Goal: Task Accomplishment & Management: Use online tool/utility

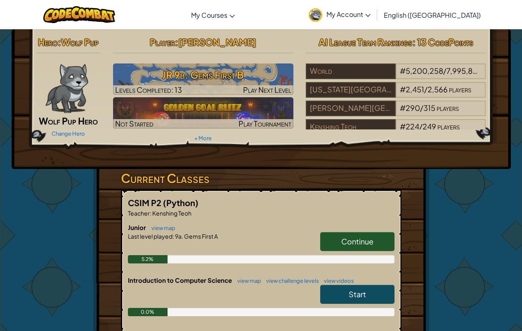
click at [335, 239] on link "Continue" at bounding box center [357, 241] width 74 height 19
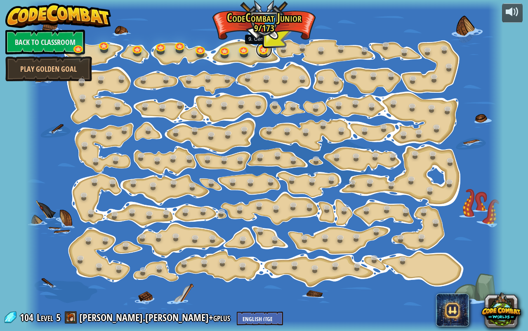
click at [262, 51] on link at bounding box center [264, 50] width 17 height 17
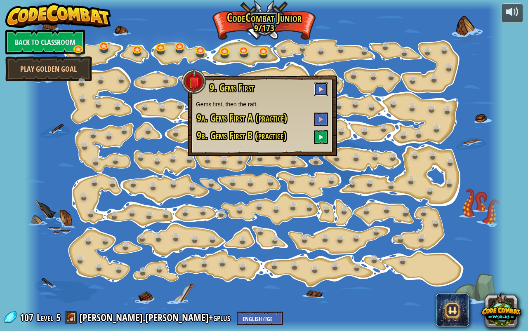
click at [321, 90] on span at bounding box center [321, 89] width 6 height 6
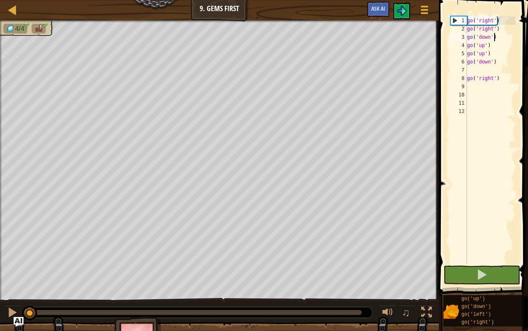
click at [493, 35] on div "go ( 'right' ) go ( 'right' ) go ( 'down' ) go ( 'up' ) go ( 'up' ) go ( 'down'…" at bounding box center [490, 149] width 50 height 264
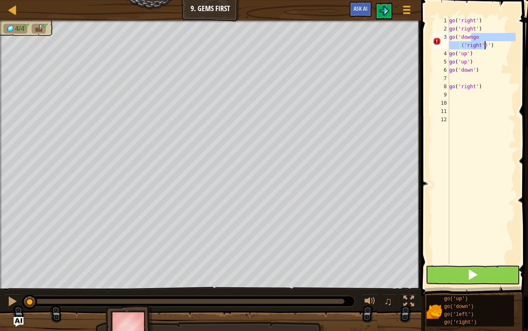
click at [497, 75] on div "go ( 'right' ) go ( 'right' ) go ( 'downgo (' right ')' ) go ( 'up' ) go ( 'up'…" at bounding box center [482, 149] width 68 height 264
drag, startPoint x: 503, startPoint y: 37, endPoint x: 449, endPoint y: 35, distance: 54.1
click at [449, 35] on div "go('right') 1 2 3 4 5 6 7 8 9 10 11 12 go ( 'right' ) go ( 'right' ) go ( 'down…" at bounding box center [473, 141] width 85 height 248
type textarea ")"
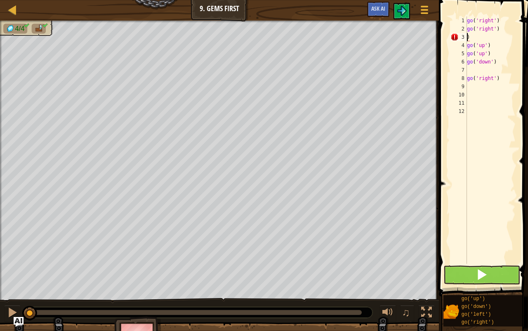
click at [488, 35] on div "go ( 'right' ) go ( 'right' ) ) go ( 'up' ) go ( 'up' ) go ( 'down' ) go ( 'rig…" at bounding box center [490, 149] width 50 height 264
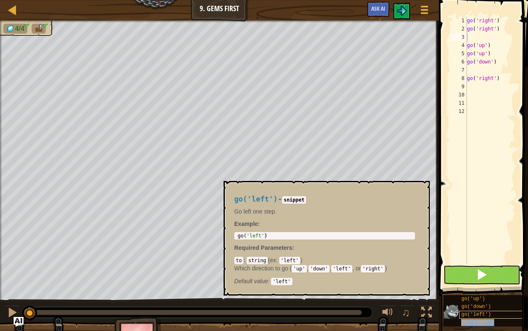
type textarea "go('right')"
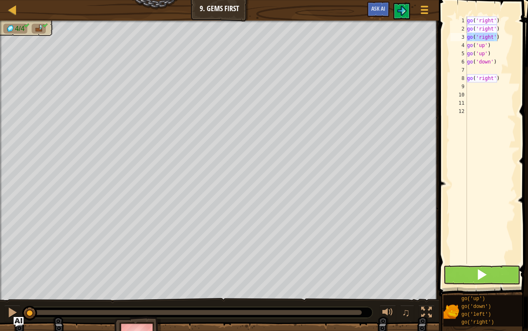
click at [519, 53] on span at bounding box center [484, 136] width 96 height 321
click at [494, 68] on div "go ( 'right' ) go ( 'right' ) go ( 'right' ) go ( 'up' ) go ( 'up' ) go ( 'down…" at bounding box center [490, 149] width 50 height 264
click at [480, 271] on span at bounding box center [482, 275] width 12 height 12
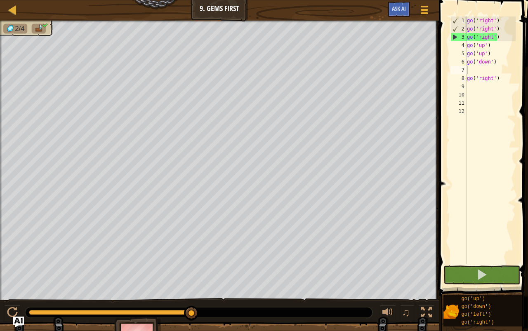
click at [14, 317] on img "Ask AI" at bounding box center [18, 322] width 11 height 11
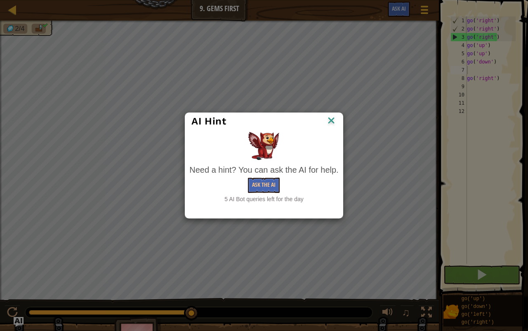
click at [334, 120] on img at bounding box center [331, 121] width 11 height 12
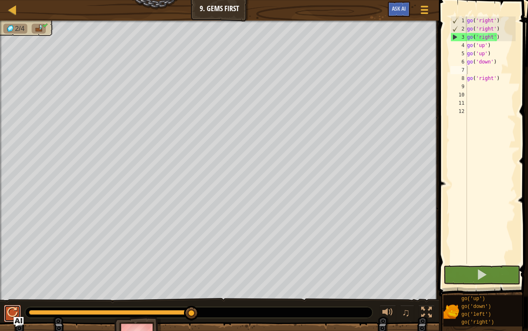
click at [8, 309] on div at bounding box center [12, 312] width 11 height 11
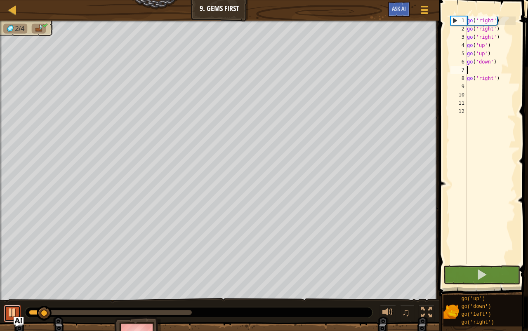
click at [8, 310] on div at bounding box center [12, 312] width 11 height 11
drag, startPoint x: 42, startPoint y: 312, endPoint x: 25, endPoint y: 303, distance: 18.8
click at [25, 303] on div "♫" at bounding box center [219, 310] width 439 height 25
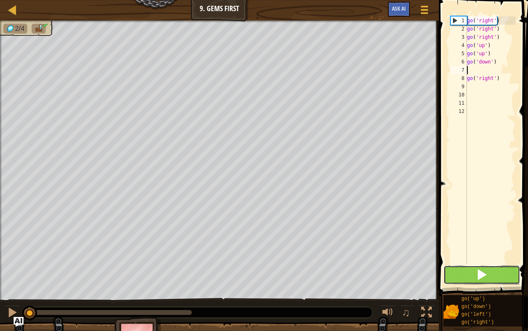
click at [478, 272] on span at bounding box center [482, 275] width 12 height 12
click at [477, 272] on span at bounding box center [482, 275] width 12 height 12
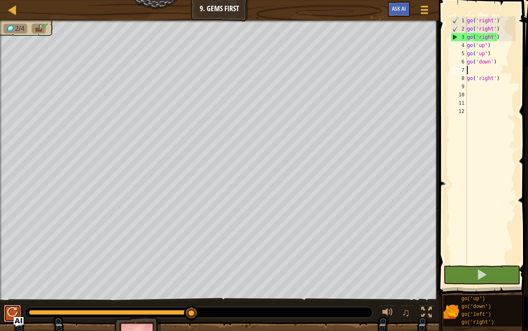
click at [9, 314] on div at bounding box center [12, 312] width 11 height 11
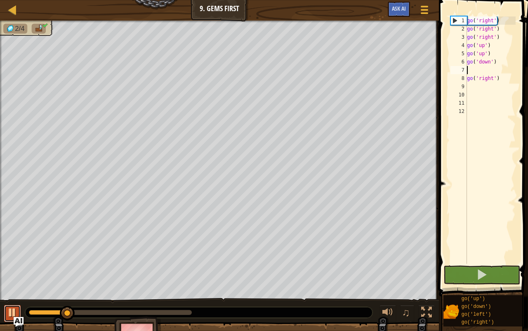
click at [12, 309] on div at bounding box center [12, 312] width 11 height 11
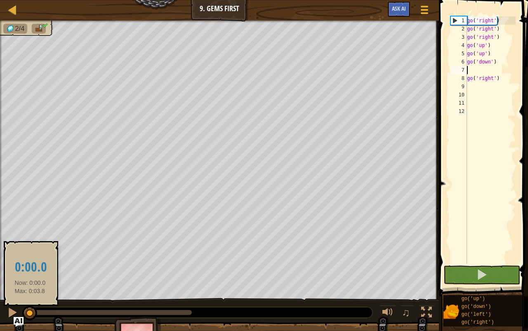
drag, startPoint x: 79, startPoint y: 313, endPoint x: 38, endPoint y: 301, distance: 43.0
click at [29, 307] on div at bounding box center [29, 313] width 15 height 15
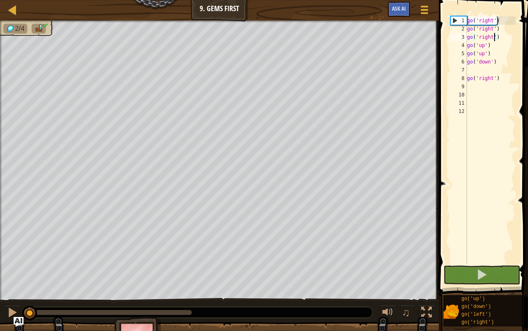
click at [495, 38] on div "go ( 'right' ) go ( 'right' ) go ( 'right' ) go ( 'up' ) go ( 'up' ) go ( 'down…" at bounding box center [490, 149] width 50 height 264
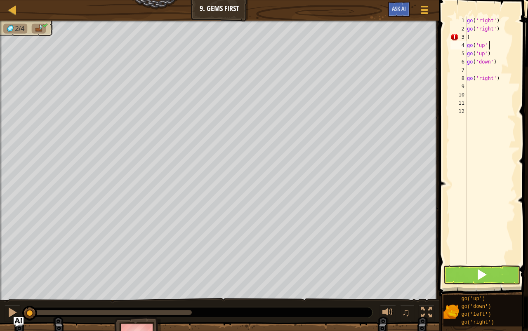
click at [496, 41] on div "go ( 'right' ) go ( 'right' ) ) go ( 'up' ) go ( 'up' ) go ( 'down' ) go ( 'rig…" at bounding box center [490, 149] width 50 height 264
click at [481, 35] on div "go ( 'right' ) go ( 'right' ) ) go ( 'up' ) go ( 'up' ) go ( 'down' ) go ( 'rig…" at bounding box center [490, 149] width 50 height 264
type textarea ")"
click at [489, 52] on div "go ( 'right' ) go ( 'right' ) go ( 'up' ) go ( 'up' ) go ( 'down' ) go ( 'right…" at bounding box center [490, 149] width 50 height 264
type textarea "g"
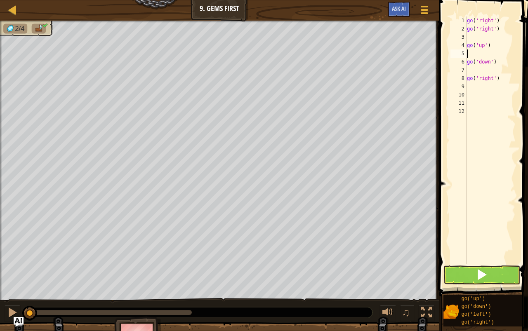
type textarea "go('up')"
click at [468, 63] on div "go ( 'right' ) go ( 'right' ) go ( 'up' ) go ( 'down' ) go ( 'right' )" at bounding box center [490, 149] width 50 height 264
type textarea "g"
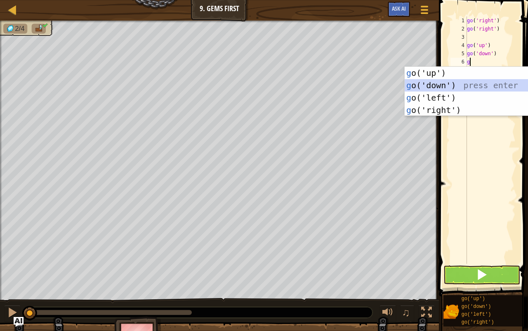
click at [435, 88] on div "g o('up') press enter g o('down') press enter g o('left') press enter g o('righ…" at bounding box center [483, 104] width 156 height 74
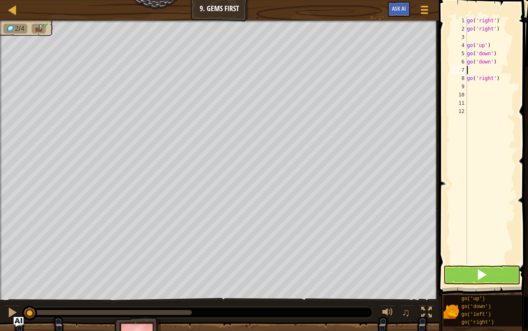
type textarea "g"
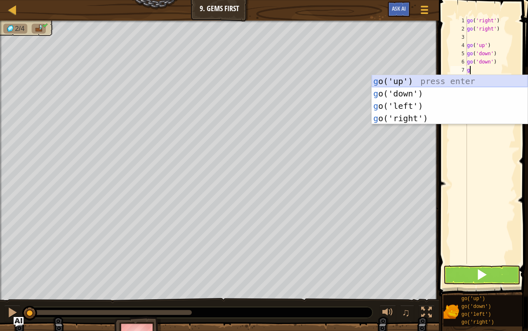
click at [445, 76] on div "g o('up') press enter g o('down') press enter g o('left') press enter g o('righ…" at bounding box center [450, 112] width 156 height 74
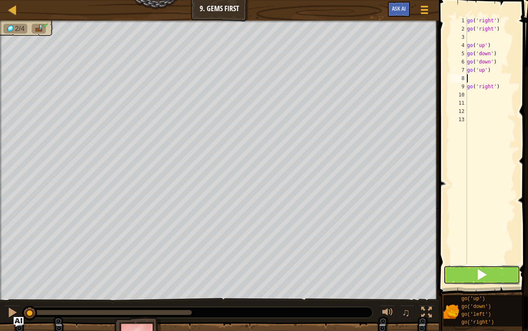
click at [476, 273] on span at bounding box center [482, 275] width 12 height 12
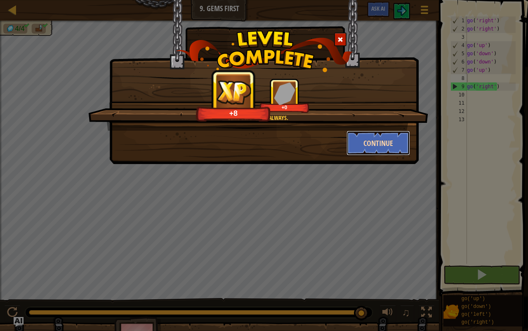
click at [399, 142] on button "Continue" at bounding box center [379, 143] width 64 height 25
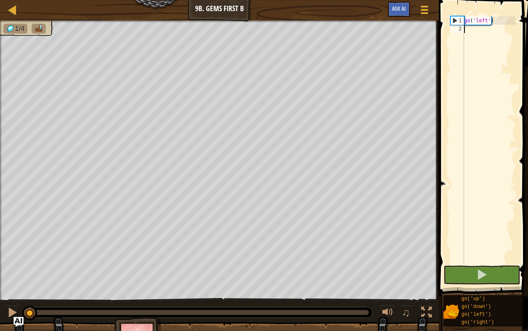
click at [506, 78] on div "go ( 'left' )" at bounding box center [488, 149] width 53 height 264
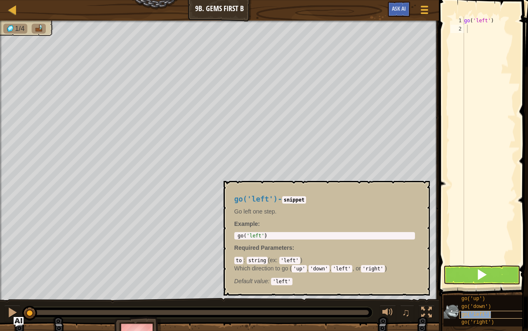
type textarea "go('left')"
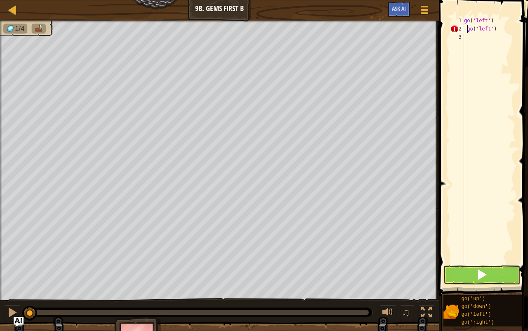
click at [508, 193] on div "go ( 'left' ) go ( 'left' )" at bounding box center [488, 149] width 53 height 264
click at [488, 45] on div "go ( 'left' ) go ( 'left' ) go ( 'up' ) go ( 'up' ) go ( 'down' )" at bounding box center [488, 149] width 53 height 264
type textarea "g"
click at [470, 67] on div "go ( 'left' ) go ( 'left' ) go ( 'up' ) go ( 'down' )" at bounding box center [488, 149] width 53 height 264
click at [486, 276] on span at bounding box center [482, 275] width 12 height 12
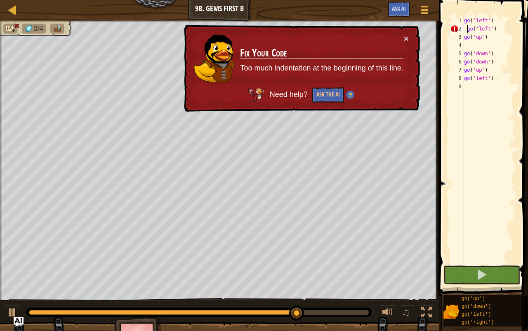
click at [466, 28] on div "go ( 'left' ) go ( 'left' ) go ( 'up' ) go ( 'down' ) go ( 'down' ) go ( 'up' )…" at bounding box center [488, 149] width 53 height 264
type textarea "go('left')"
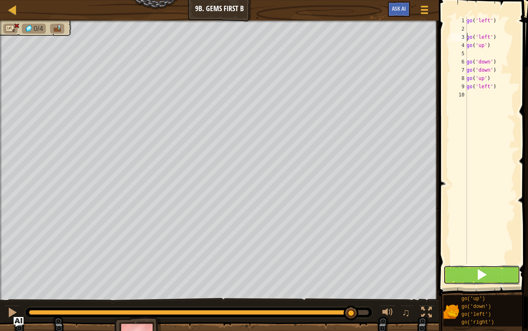
click at [465, 276] on button at bounding box center [481, 275] width 77 height 19
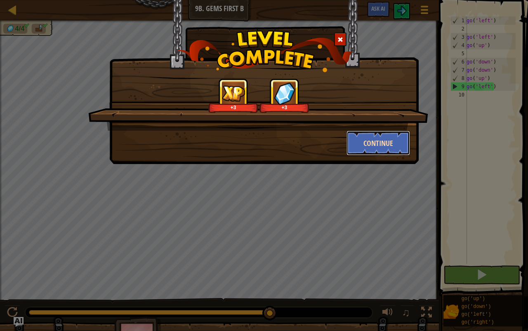
click at [382, 138] on button "Continue" at bounding box center [379, 143] width 64 height 25
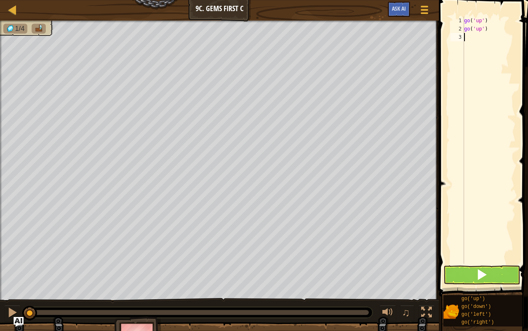
click at [473, 38] on div "go ( 'up' ) go ( 'up' )" at bounding box center [488, 149] width 53 height 264
type textarea "g"
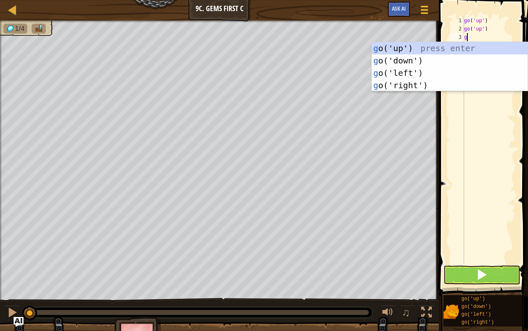
scroll to position [4, 0]
click at [426, 87] on div "g o('up') press enter g o('down') press enter g o('left') press enter g o('righ…" at bounding box center [450, 79] width 156 height 74
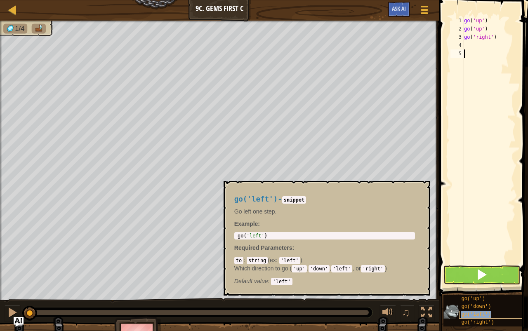
type textarea "go('left')"
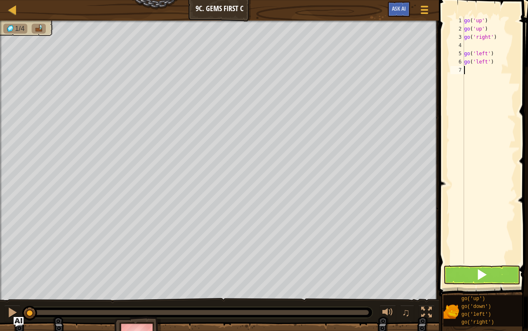
click at [481, 156] on div "go ( 'up' ) go ( 'up' ) go ( 'right' ) go ( 'left' ) go ( 'left' )" at bounding box center [488, 149] width 53 height 264
type textarea "r"
click at [433, 77] on div "go(' r ight') press enter" at bounding box center [450, 93] width 156 height 37
type textarea "go('up')"
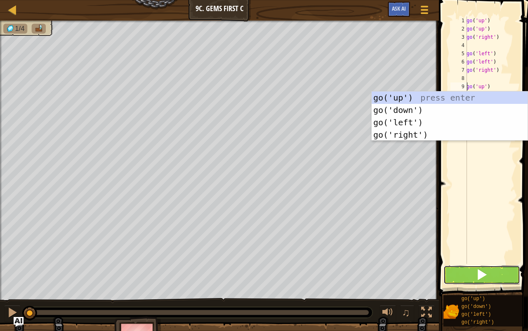
click at [476, 274] on span at bounding box center [482, 275] width 12 height 12
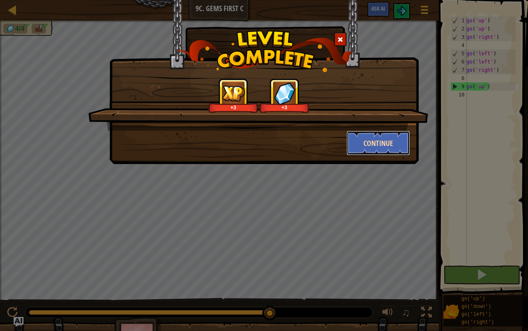
click at [371, 148] on button "Continue" at bounding box center [379, 143] width 64 height 25
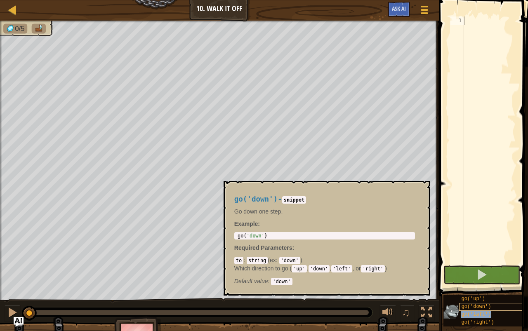
type textarea "go('left')"
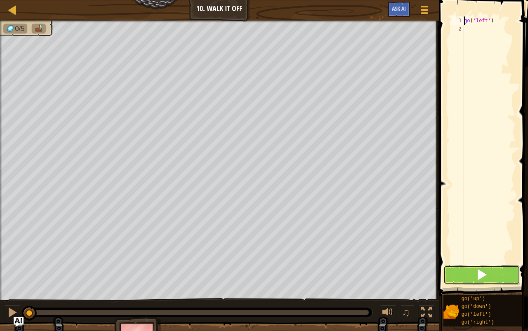
click at [486, 278] on span at bounding box center [482, 275] width 12 height 12
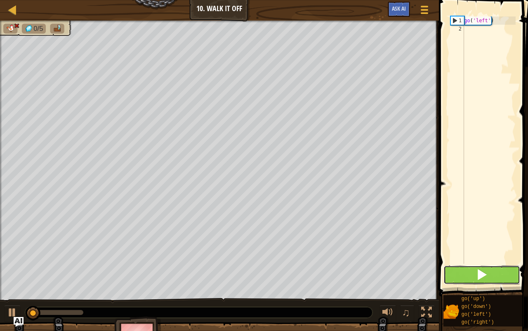
click at [486, 278] on span at bounding box center [482, 275] width 12 height 12
click at [13, 309] on div at bounding box center [12, 312] width 11 height 11
drag, startPoint x: 51, startPoint y: 309, endPoint x: 127, endPoint y: 301, distance: 77.1
click at [0, 305] on div "♫" at bounding box center [219, 310] width 439 height 25
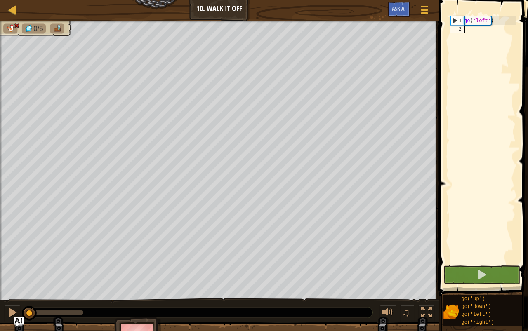
click at [498, 29] on div "go ( 'left' )" at bounding box center [488, 149] width 53 height 264
click at [496, 28] on div "go ( 'left' )" at bounding box center [488, 149] width 53 height 264
click at [495, 26] on div "go ( 'left' )" at bounding box center [488, 149] width 53 height 264
click at [490, 11] on span at bounding box center [484, 136] width 96 height 321
click at [494, 30] on div "1 2 go ( 'left' ) ההההההההההההההההההההההההההההההההההההההההההההההההההההההההההההה…" at bounding box center [482, 164] width 92 height 321
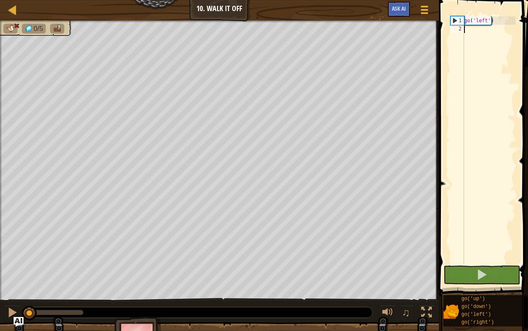
click at [490, 17] on div "1 2 go ( 'left' ) ההההההההההההההההההההההההההההההההההההההההההההההההההההההההההההה…" at bounding box center [482, 164] width 92 height 321
click at [491, 17] on div "go ( 'left' )" at bounding box center [488, 149] width 53 height 264
click at [493, 19] on div "go ( 'left' )" at bounding box center [488, 149] width 53 height 264
drag, startPoint x: 493, startPoint y: 19, endPoint x: 502, endPoint y: 33, distance: 16.5
click at [493, 19] on div "go ( 'left' )" at bounding box center [488, 149] width 53 height 264
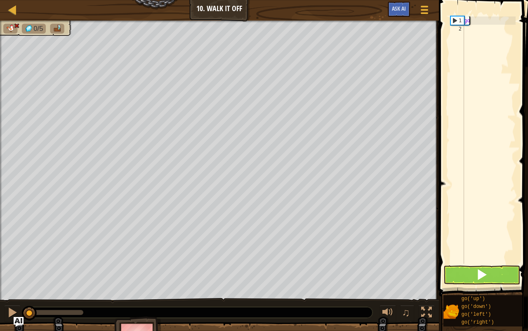
type textarea "g"
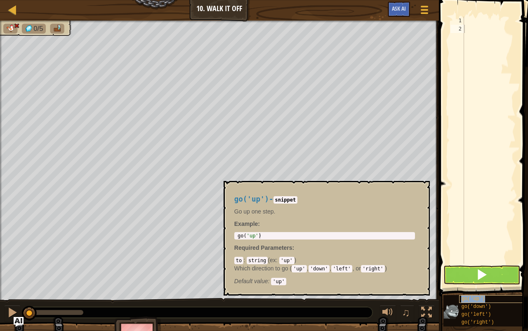
type textarea "go('up')"
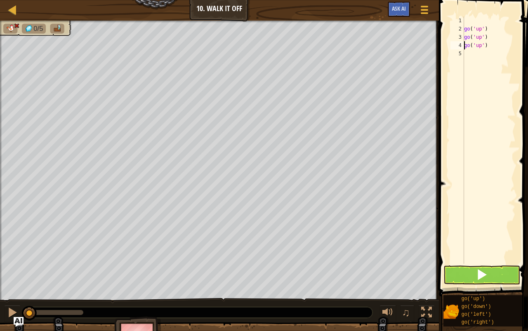
click at [473, 59] on div "go ( 'up' ) go ( 'up' ) go ( 'up' )" at bounding box center [488, 149] width 53 height 264
type textarea "r"
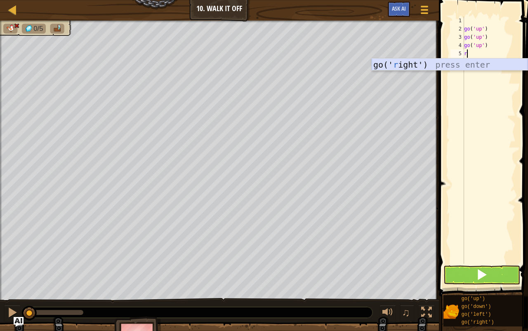
click at [427, 67] on div "go(' r ight') press enter" at bounding box center [450, 77] width 156 height 37
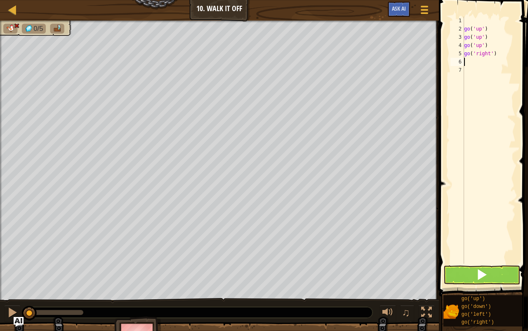
type textarea "r"
click at [462, 75] on div "go(' r ight') press enter" at bounding box center [450, 85] width 156 height 37
type textarea "r"
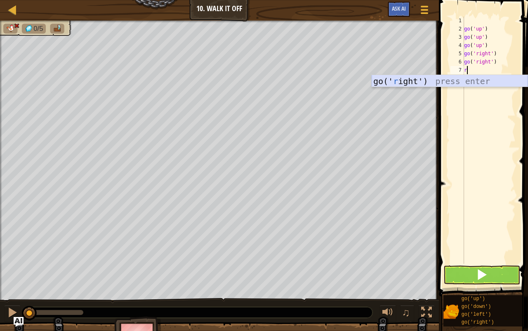
click at [422, 86] on div "go(' r ight') press enter" at bounding box center [450, 93] width 156 height 37
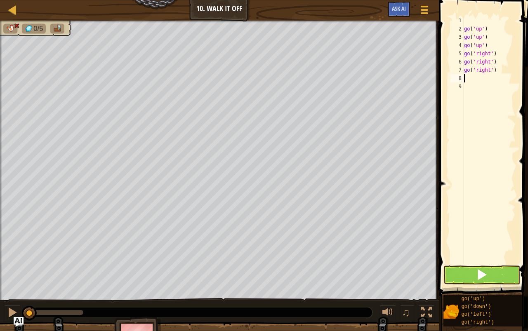
type textarea "r"
click at [451, 90] on div "go(' r ight') press enter" at bounding box center [450, 101] width 156 height 37
type textarea "d"
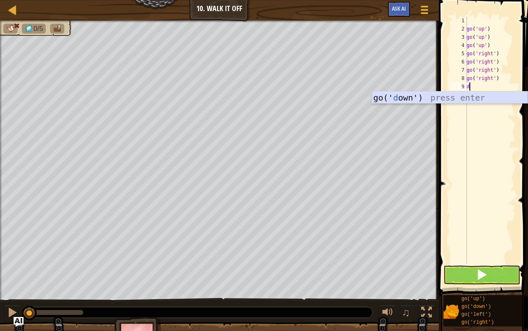
click at [488, 100] on div "go(' d own') press enter" at bounding box center [450, 110] width 156 height 37
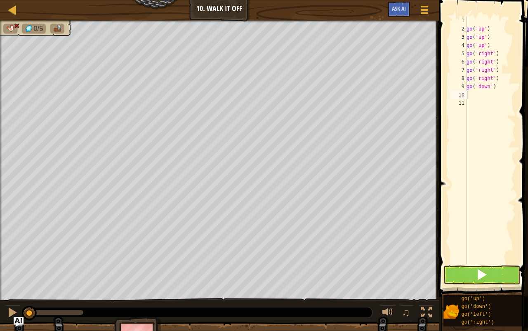
type textarea "d"
click at [479, 109] on div "go(' d own') press enter" at bounding box center [450, 118] width 156 height 37
type textarea "d"
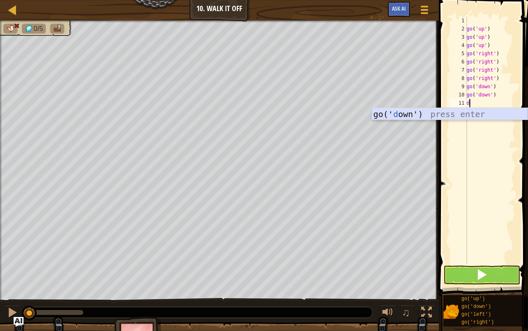
click at [474, 110] on div "go(' d own') press enter" at bounding box center [450, 126] width 156 height 37
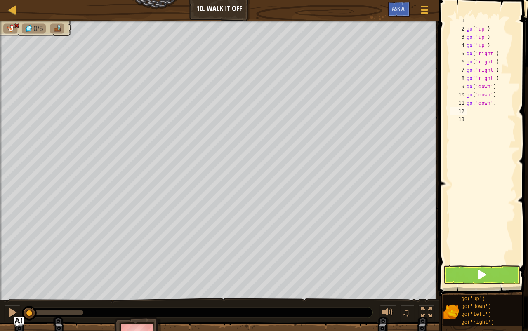
type textarea "l"
drag, startPoint x: 442, startPoint y: 126, endPoint x: 466, endPoint y: 327, distance: 202.3
click at [441, 126] on div "go(' l eft') press enter" at bounding box center [450, 134] width 156 height 37
click at [472, 273] on button at bounding box center [481, 275] width 77 height 19
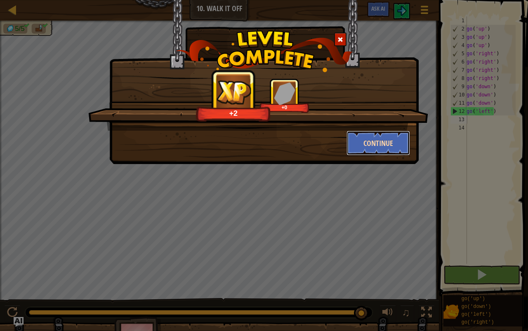
click at [362, 139] on button "Continue" at bounding box center [379, 143] width 64 height 25
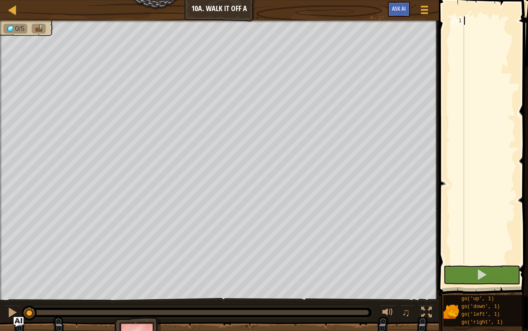
type textarea "l"
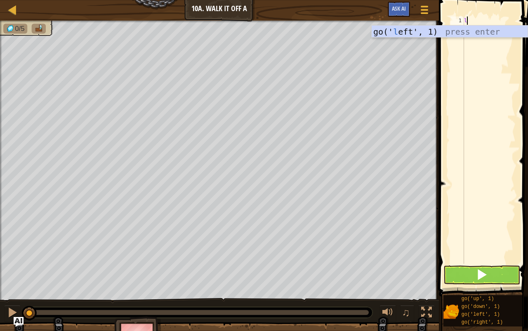
scroll to position [4, 0]
type textarea "r"
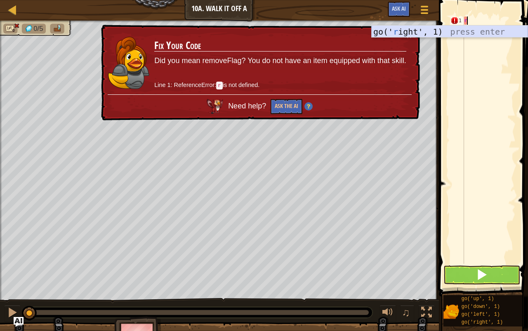
click at [432, 26] on div "go(' r ight', 1) press enter" at bounding box center [450, 44] width 156 height 37
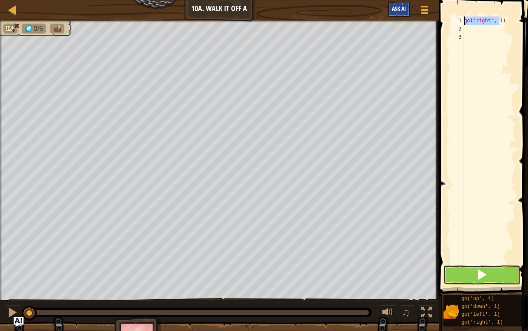
drag, startPoint x: 500, startPoint y: 22, endPoint x: 410, endPoint y: 5, distance: 91.9
click at [410, 5] on div "Map Junior 10a. Walk It Off A Game Menu Ask AI 1 הההההההההההההההההההההההההההההה…" at bounding box center [264, 165] width 528 height 331
type textarea ")"
click at [486, 21] on div ")" at bounding box center [488, 149] width 53 height 264
type textarea "r"
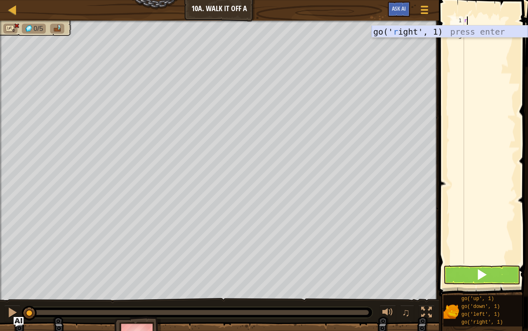
click at [451, 30] on div "go(' r ight', 1) press enter" at bounding box center [450, 44] width 156 height 37
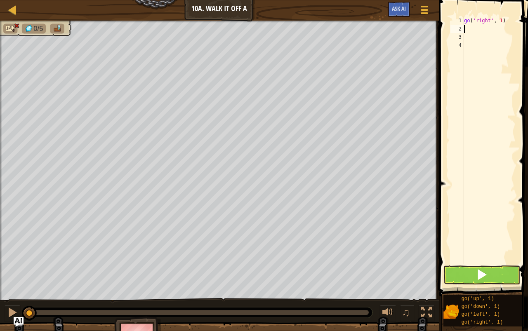
click at [468, 31] on div "go ( 'right' , 1 )" at bounding box center [488, 149] width 53 height 264
type textarea "r"
click at [420, 40] on div "go(' r ight', 1) press enter" at bounding box center [450, 52] width 156 height 37
type textarea "r"
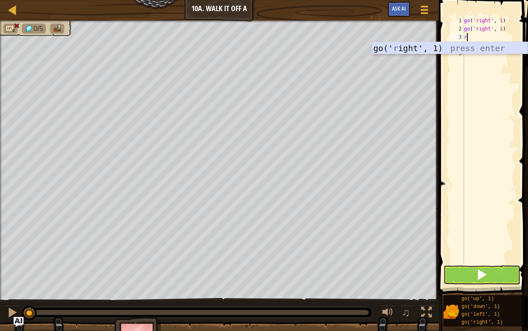
click at [474, 48] on div "go(' r ight', 1) press enter" at bounding box center [450, 60] width 156 height 37
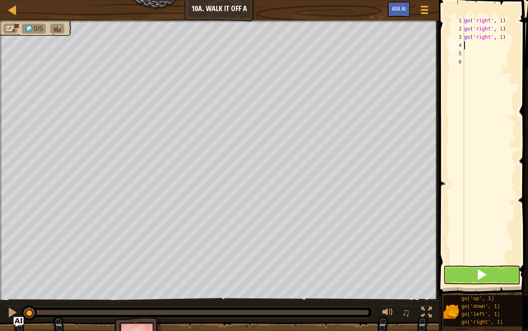
type textarea "d"
click at [436, 56] on div "go(' d own', 1) press enter" at bounding box center [450, 68] width 156 height 37
type textarea "d"
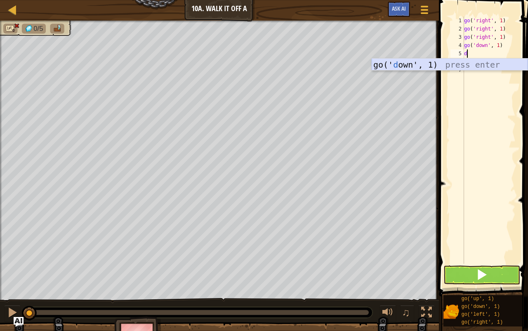
click at [474, 68] on div "go(' d own', 1) press enter" at bounding box center [450, 77] width 156 height 37
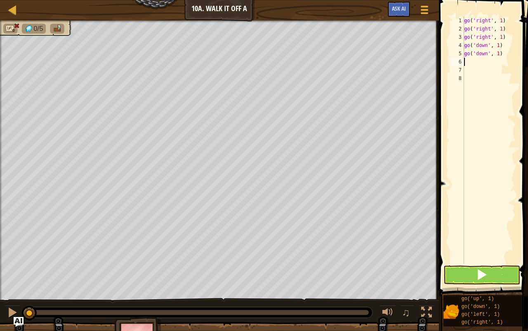
type textarea "d"
click at [462, 74] on div "go(' d own', 1) press enter" at bounding box center [450, 85] width 156 height 37
type textarea "d"
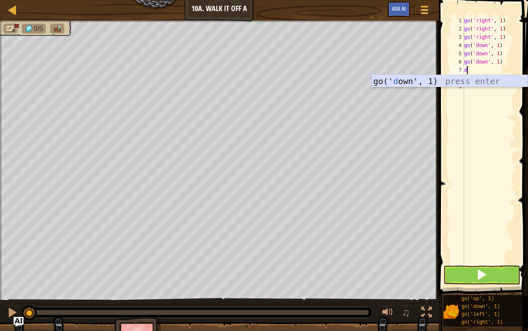
click at [482, 78] on div "go(' d own', 1) press enter" at bounding box center [450, 93] width 156 height 37
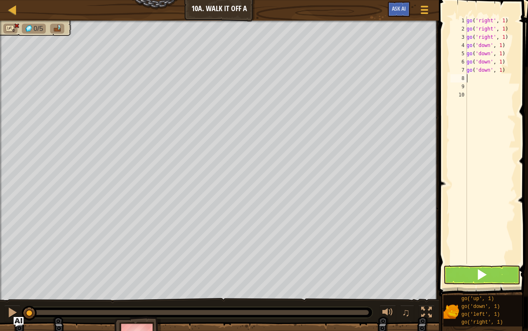
type textarea "l"
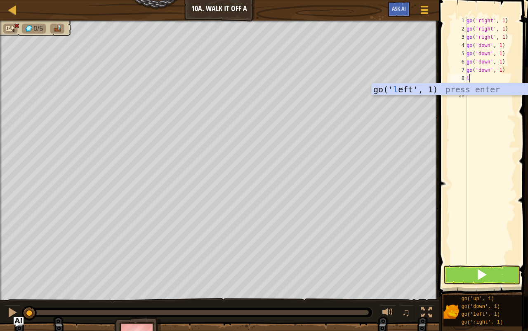
click at [479, 85] on div "go(' l eft', 1) press enter" at bounding box center [450, 101] width 156 height 37
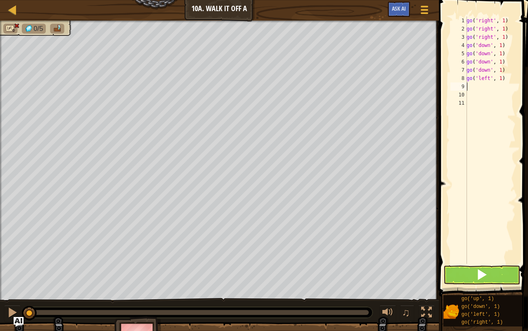
type textarea "l"
click at [466, 94] on div "go(' l eft', 1) press enter" at bounding box center [450, 110] width 156 height 37
type textarea "l"
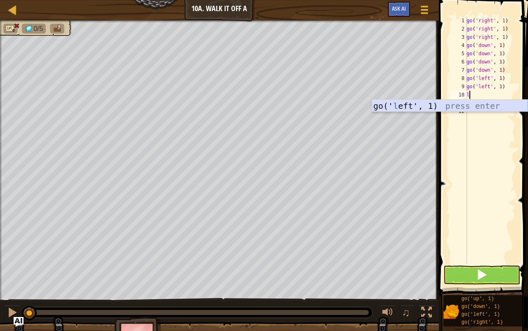
click at [463, 109] on div "go(' l eft', 1) press enter" at bounding box center [450, 118] width 156 height 37
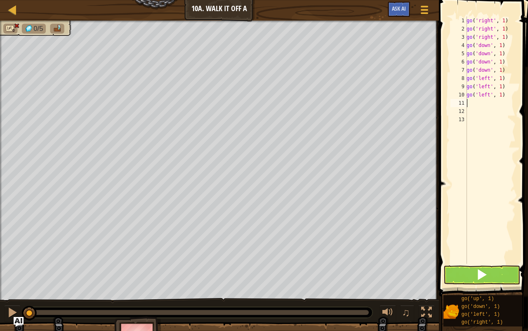
type textarea "u"
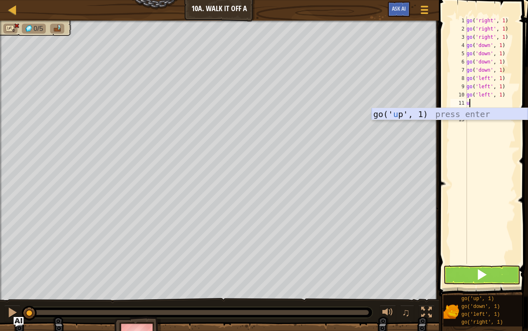
click at [410, 109] on div "go(' u p', 1) press enter" at bounding box center [450, 126] width 156 height 37
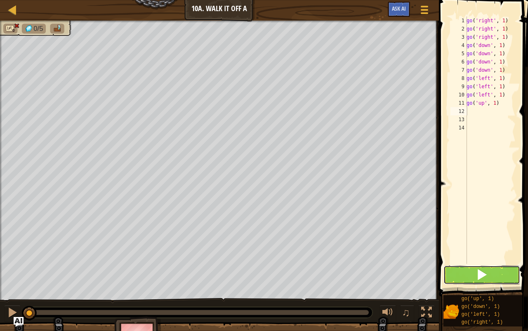
click at [481, 283] on button at bounding box center [481, 275] width 77 height 19
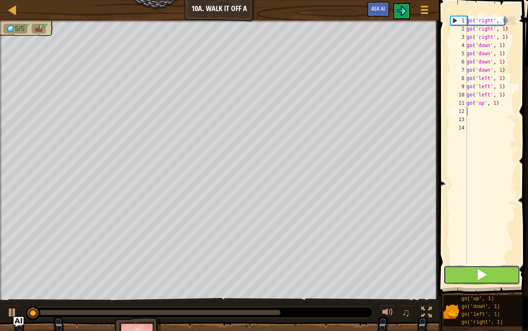
click at [465, 268] on button at bounding box center [481, 275] width 77 height 19
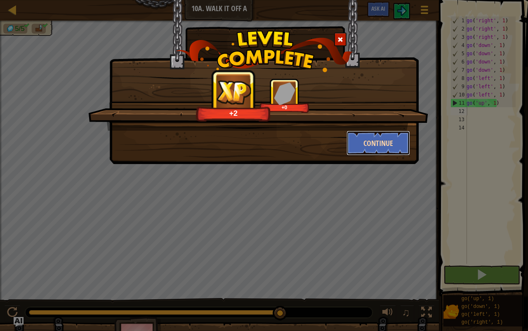
click at [370, 139] on button "Continue" at bounding box center [379, 143] width 64 height 25
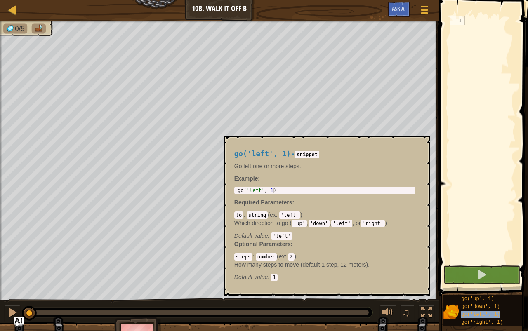
type textarea "go('left', 1)"
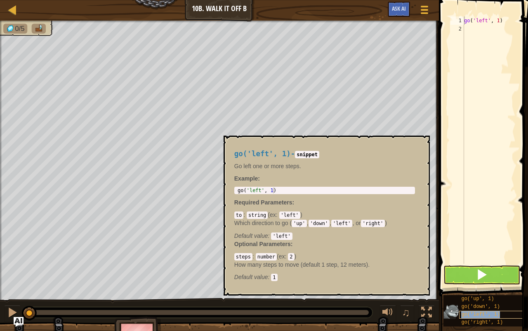
scroll to position [3, 0]
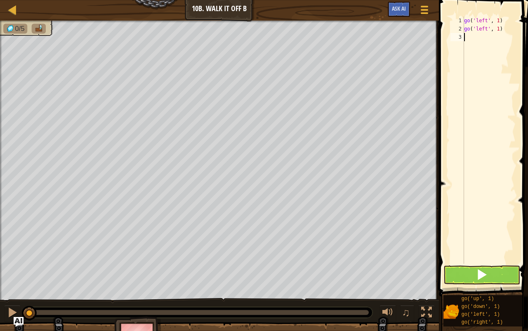
click at [488, 56] on div "go ( 'left' , 1 ) go ( 'left' , 1 )" at bounding box center [488, 149] width 53 height 264
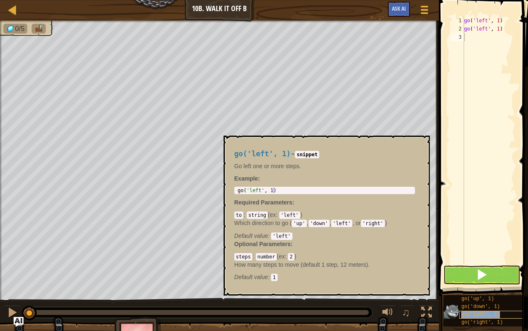
type textarea "go('left', 1)"
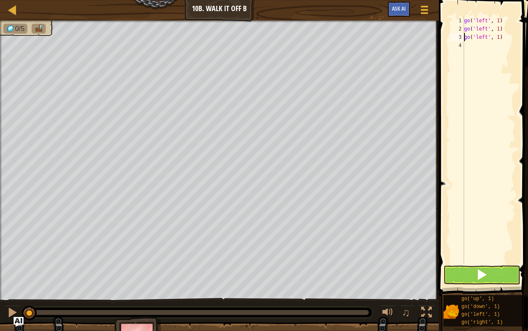
click at [480, 45] on div "go ( 'left' , 1 ) go ( 'left' , 1 ) go ( 'left' , 1 )" at bounding box center [488, 149] width 53 height 264
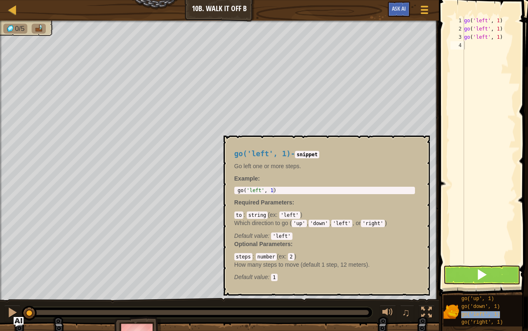
type textarea "go('left', 1)"
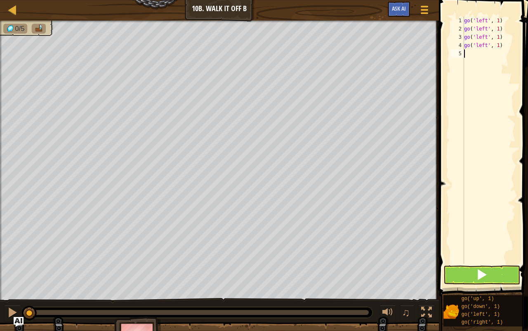
click at [484, 57] on div "go ( 'left' , 1 ) go ( 'left' , 1 ) go ( 'left' , 1 ) go ( 'left' , 1 )" at bounding box center [488, 149] width 53 height 264
drag, startPoint x: 506, startPoint y: 45, endPoint x: 453, endPoint y: 47, distance: 53.3
click at [453, 47] on div "1 2 3 4 5 go ( 'left' , 1 ) go ( 'left' , 1 ) go ( 'left' , 1 ) go ( 'left' , 1…" at bounding box center [482, 141] width 67 height 248
type textarea "go('left', 1)"
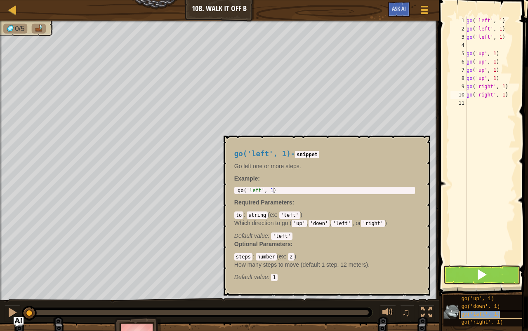
click at [494, 314] on div "go('left', 1)" at bounding box center [492, 315] width 66 height 8
type textarea "go('down', 1)"
click at [497, 281] on button at bounding box center [481, 275] width 77 height 19
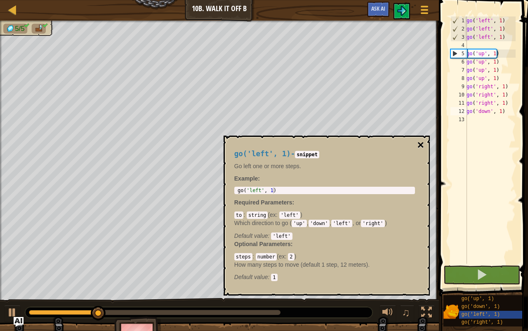
click at [419, 142] on button "×" at bounding box center [420, 145] width 7 height 12
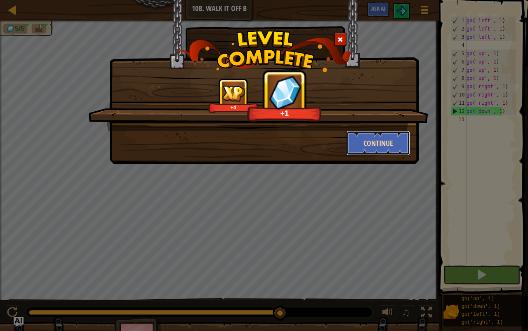
click at [373, 146] on button "Continue" at bounding box center [379, 143] width 64 height 25
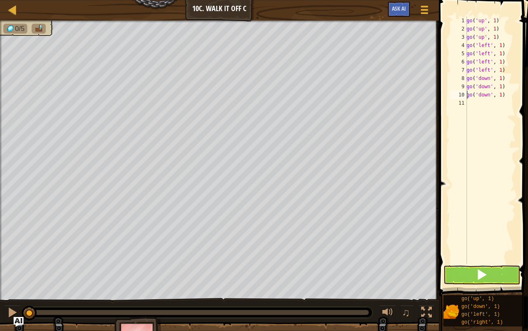
scroll to position [6, 0]
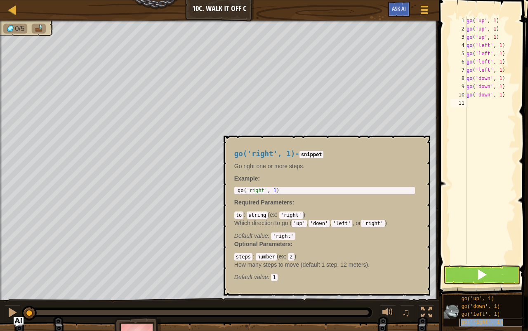
type textarea "go('right', 1)"
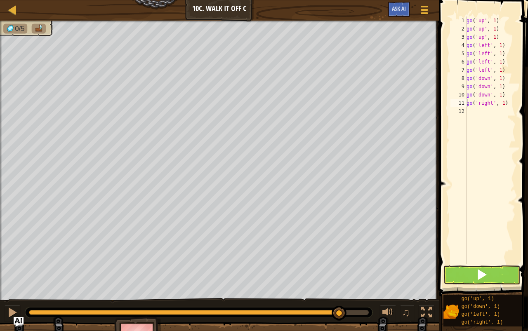
drag, startPoint x: 38, startPoint y: 312, endPoint x: 339, endPoint y: 351, distance: 304.0
click at [339, 0] on html "Map Junior 10c. Walk It Off C Game Menu Ask AI 1 הההההההההההההההההההההההההההההה…" at bounding box center [264, 0] width 528 height 0
